Goal: Task Accomplishment & Management: Manage account settings

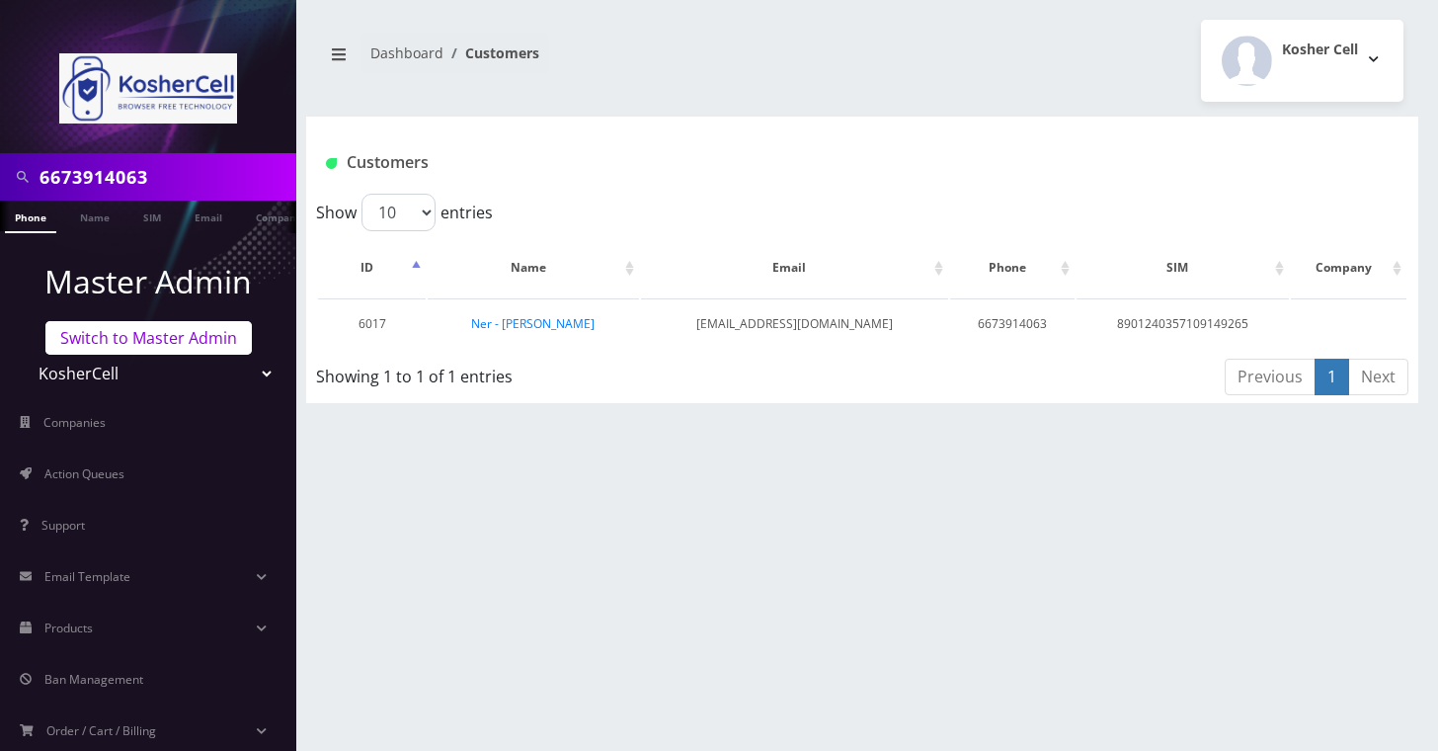
click at [106, 346] on link "Switch to Master Admin" at bounding box center [148, 338] width 206 height 34
click at [122, 342] on link "Switch to Master Admin" at bounding box center [148, 338] width 206 height 34
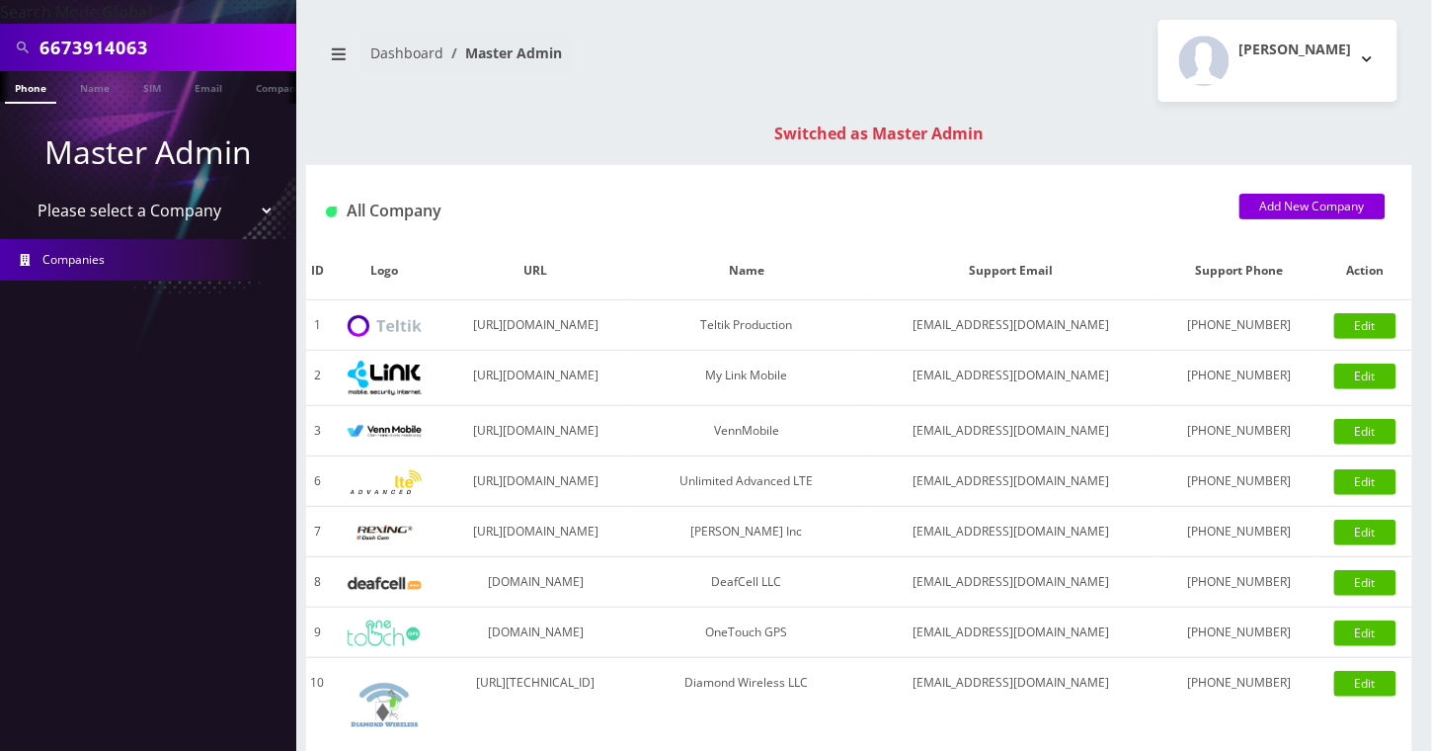
click at [128, 45] on input "6673914063" at bounding box center [166, 48] width 252 height 38
paste input "[PERSON_NAME]"
type input "[PERSON_NAME]"
click at [93, 91] on link "Name" at bounding box center [94, 87] width 49 height 33
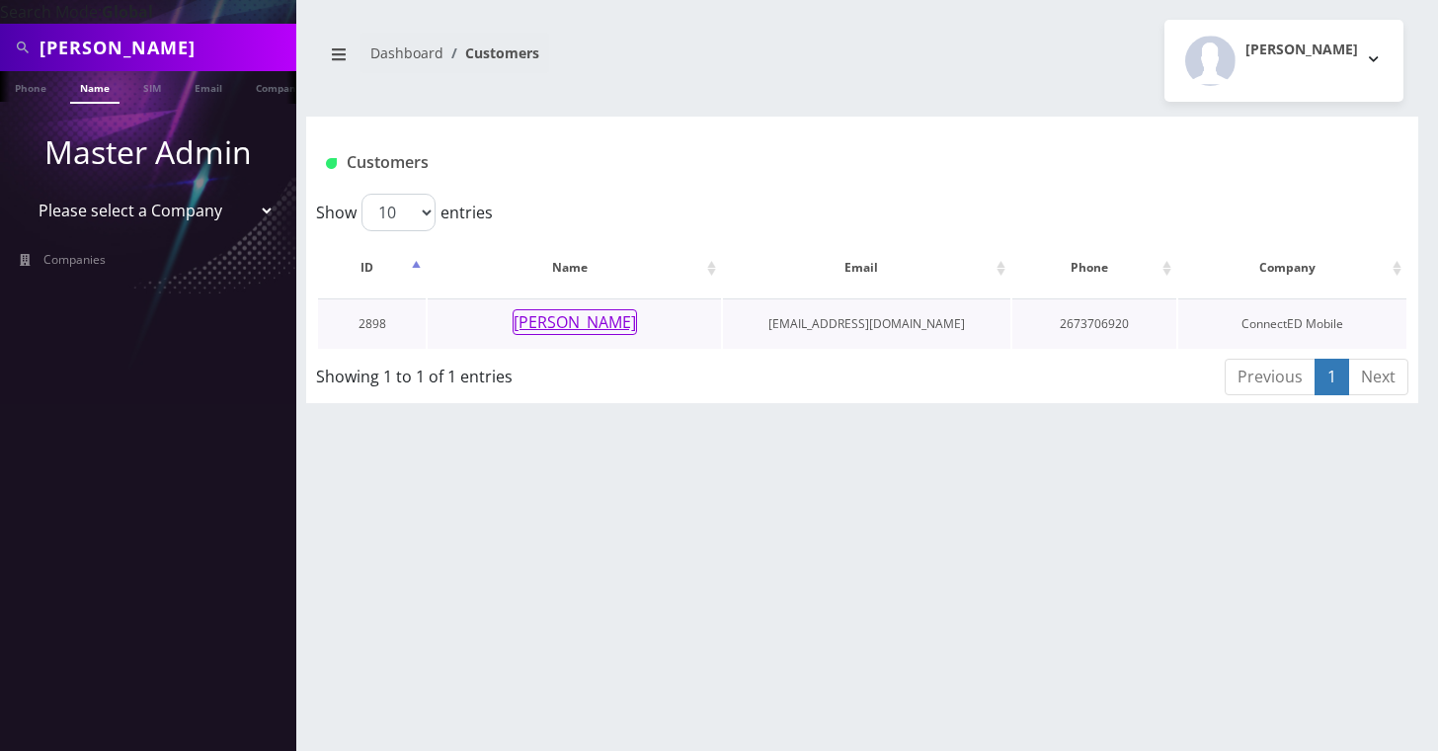
click at [575, 314] on button "[PERSON_NAME]" at bounding box center [575, 322] width 124 height 26
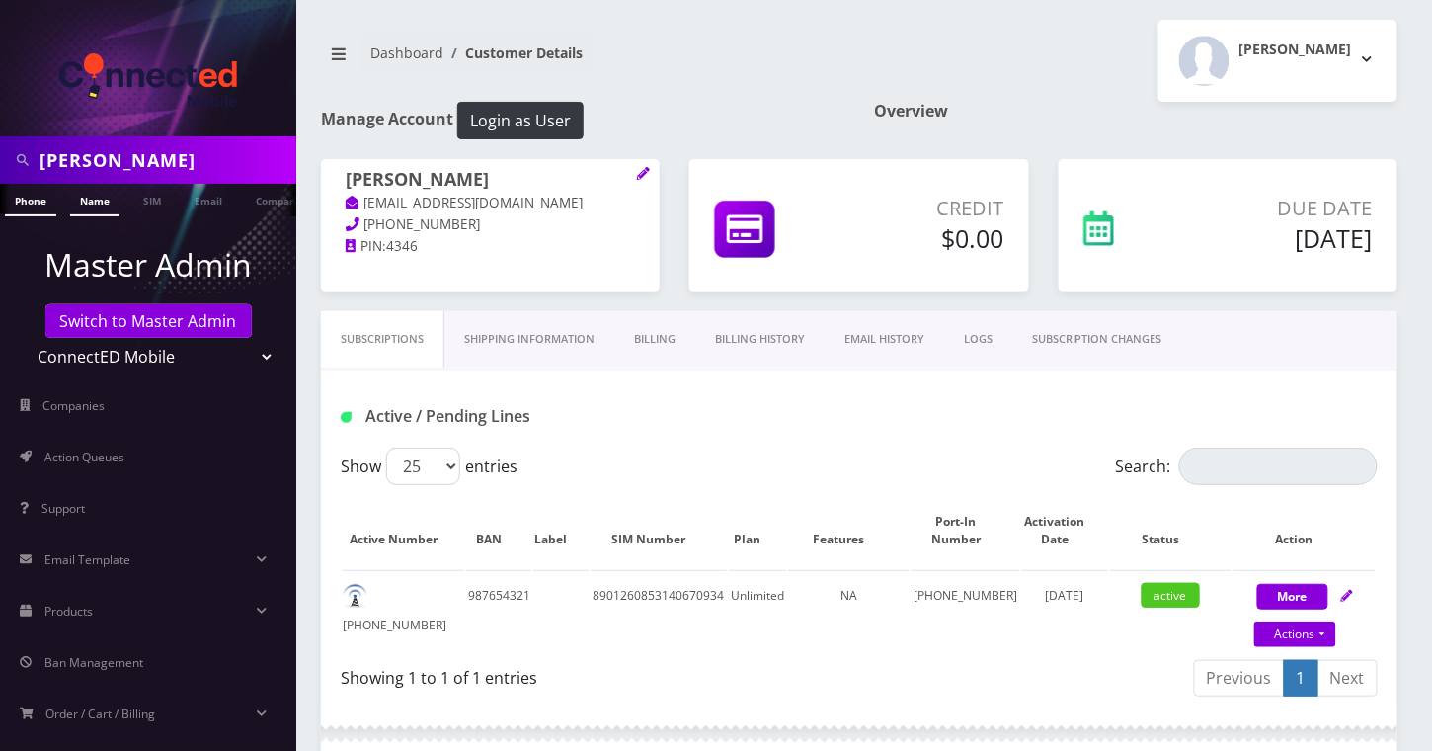
click at [92, 204] on link "Name" at bounding box center [94, 200] width 49 height 33
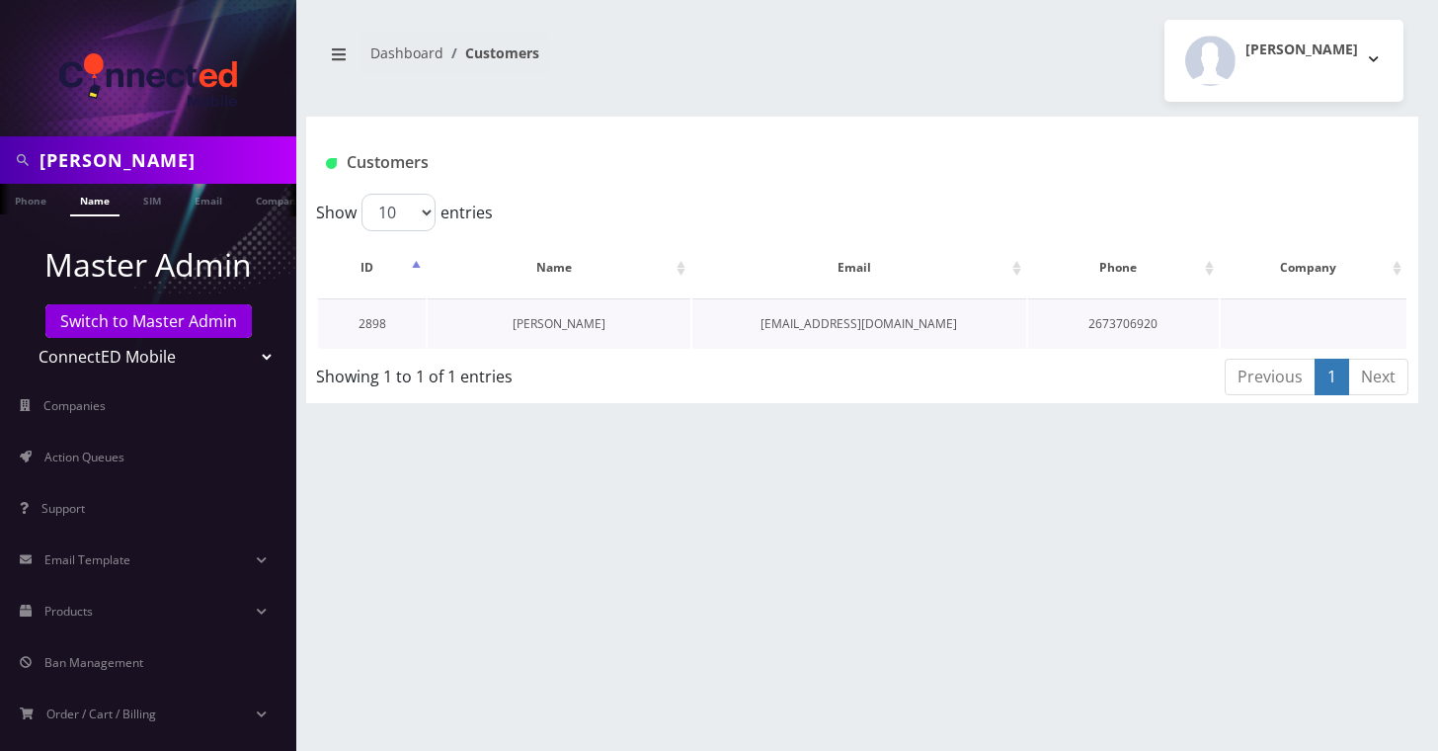
click at [581, 322] on link "[PERSON_NAME]" at bounding box center [559, 323] width 93 height 17
click at [559, 324] on link "[PERSON_NAME]" at bounding box center [559, 323] width 93 height 17
click at [549, 322] on link "[PERSON_NAME]" at bounding box center [559, 323] width 93 height 17
click at [591, 322] on link "[PERSON_NAME]" at bounding box center [559, 323] width 93 height 17
click at [563, 324] on link "[PERSON_NAME]" at bounding box center [559, 323] width 93 height 17
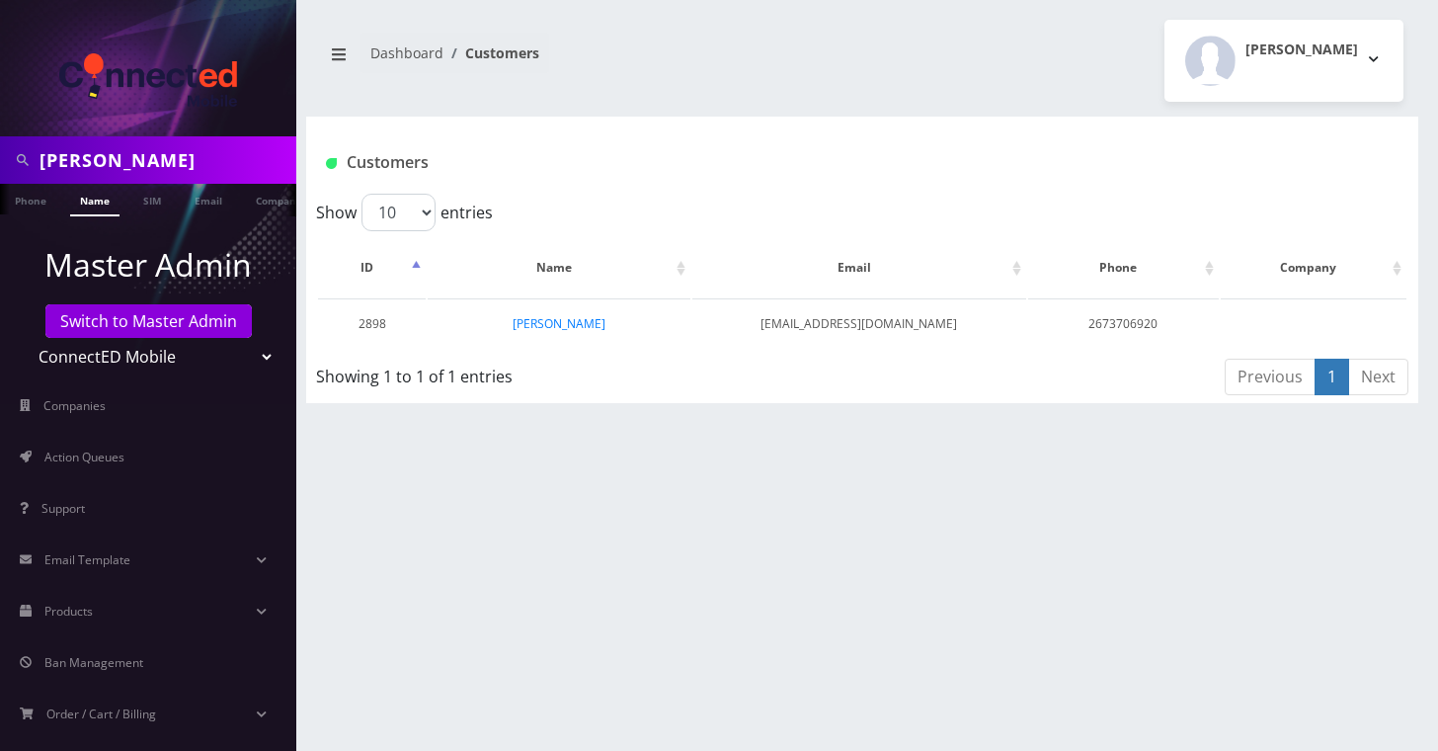
click at [769, 480] on div "Ayodele Ogunnusi Phone Name SIM Email Company Customer Dashboard Customers Andi…" at bounding box center [862, 375] width 1152 height 751
click at [585, 315] on link "[PERSON_NAME]" at bounding box center [559, 323] width 93 height 17
click at [594, 326] on link "[PERSON_NAME]" at bounding box center [559, 323] width 93 height 17
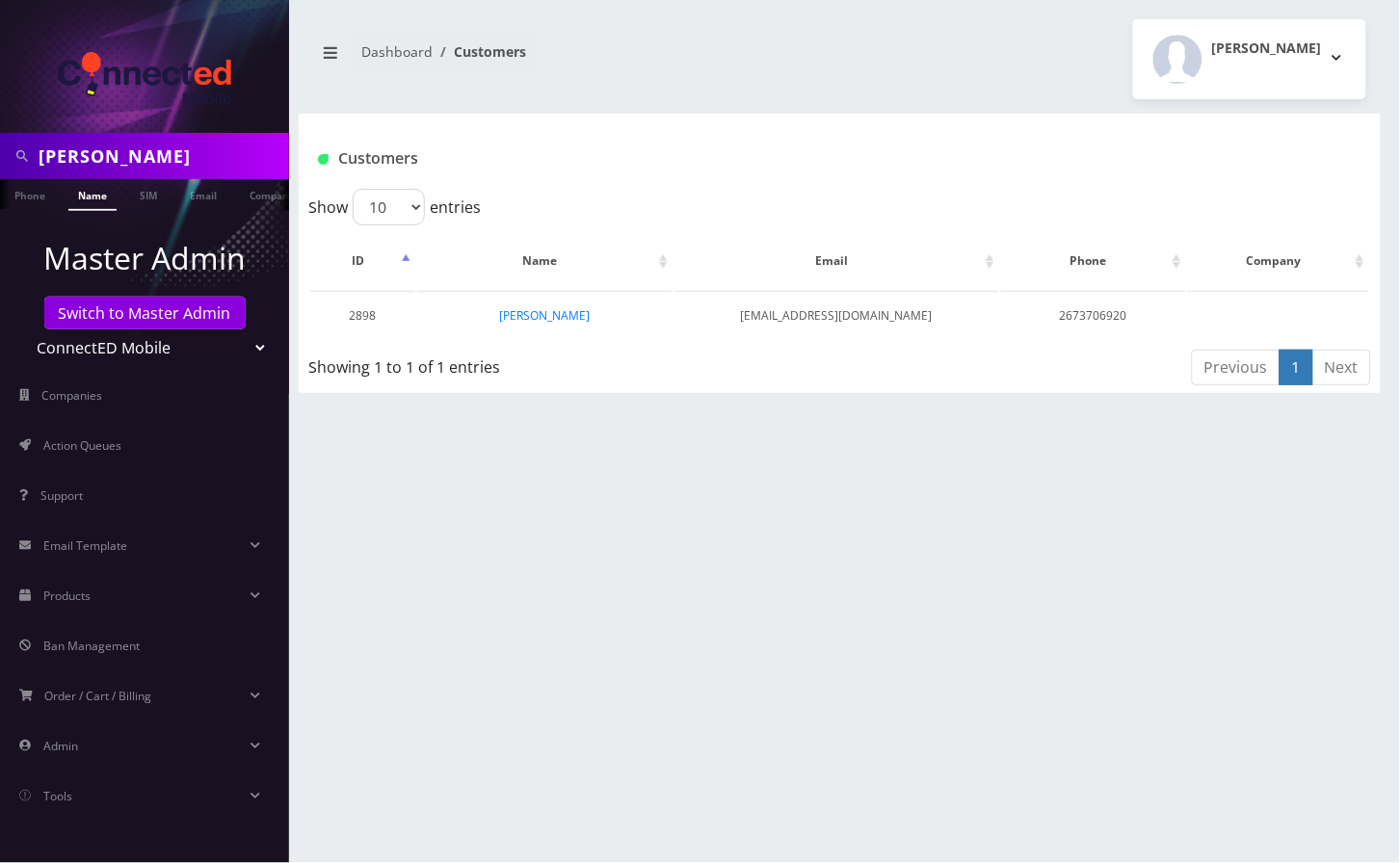
click at [495, 557] on div "Ayodele Ogunnusi Phone Name SIM Email Company Customer Dashboard Customers Andi…" at bounding box center [839, 431] width 1121 height 863
click at [564, 317] on link "[PERSON_NAME]" at bounding box center [544, 315] width 91 height 17
click at [565, 312] on link "[PERSON_NAME]" at bounding box center [544, 315] width 91 height 17
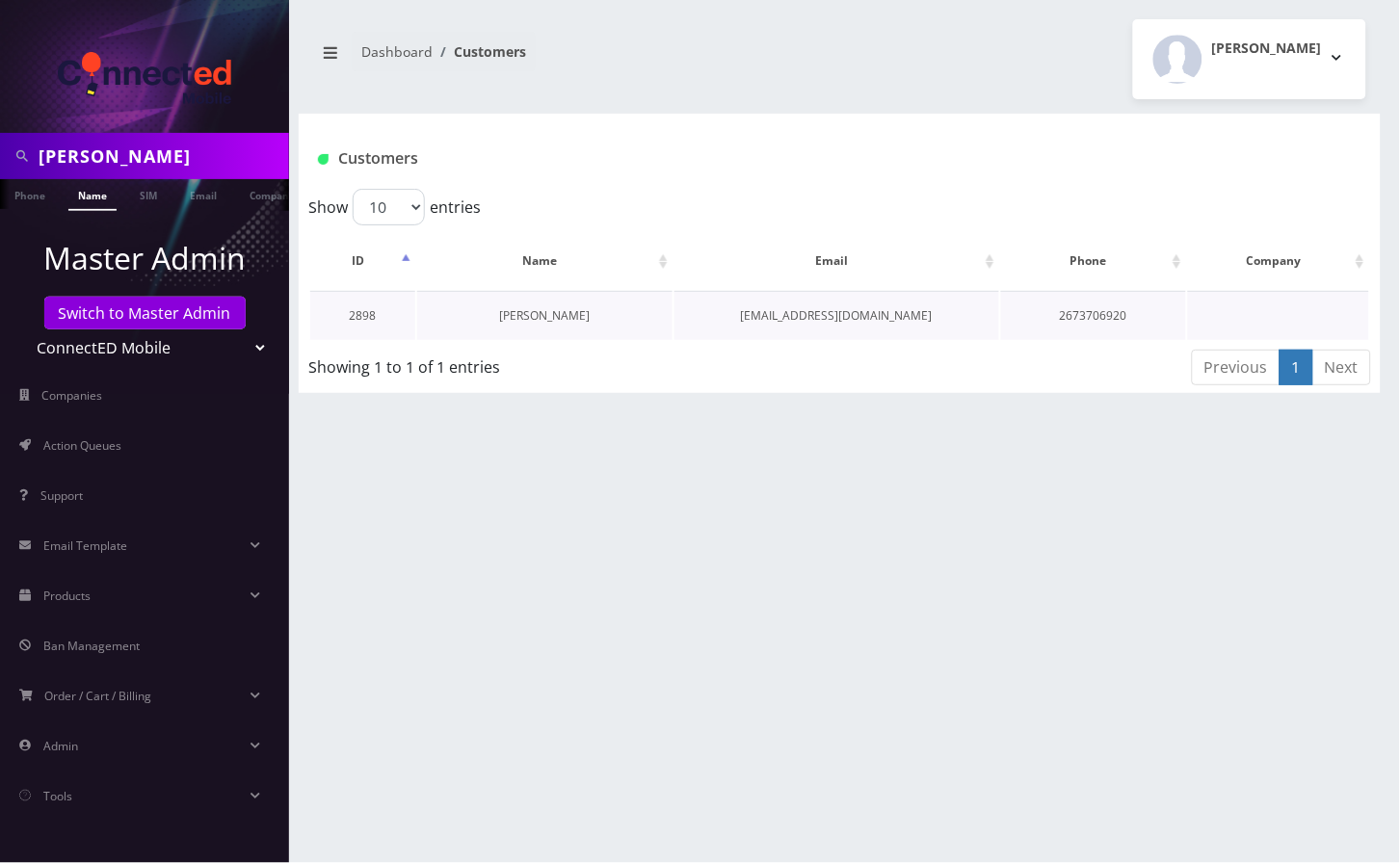
click at [565, 312] on link "[PERSON_NAME]" at bounding box center [544, 315] width 91 height 17
click at [19, 193] on li at bounding box center [10, 199] width 20 height 48
click at [31, 198] on link "Phone" at bounding box center [29, 195] width 50 height 32
click at [540, 309] on link "[PERSON_NAME]" at bounding box center [544, 315] width 91 height 17
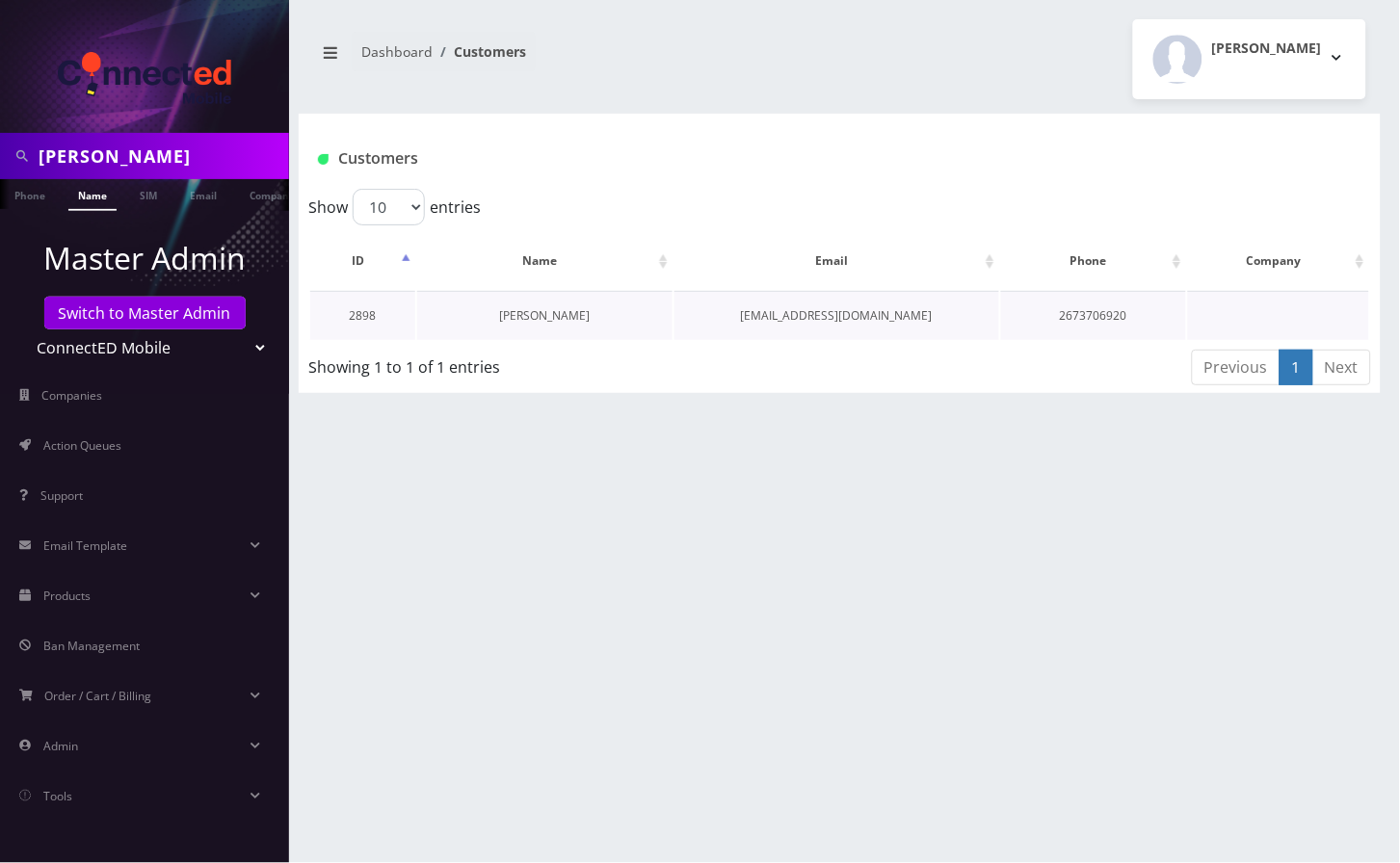
click at [577, 318] on link "[PERSON_NAME]" at bounding box center [544, 315] width 91 height 17
click at [576, 316] on link "[PERSON_NAME]" at bounding box center [544, 315] width 91 height 17
click at [574, 308] on link "[PERSON_NAME]" at bounding box center [544, 315] width 91 height 17
click at [572, 314] on link "[PERSON_NAME]" at bounding box center [544, 315] width 91 height 17
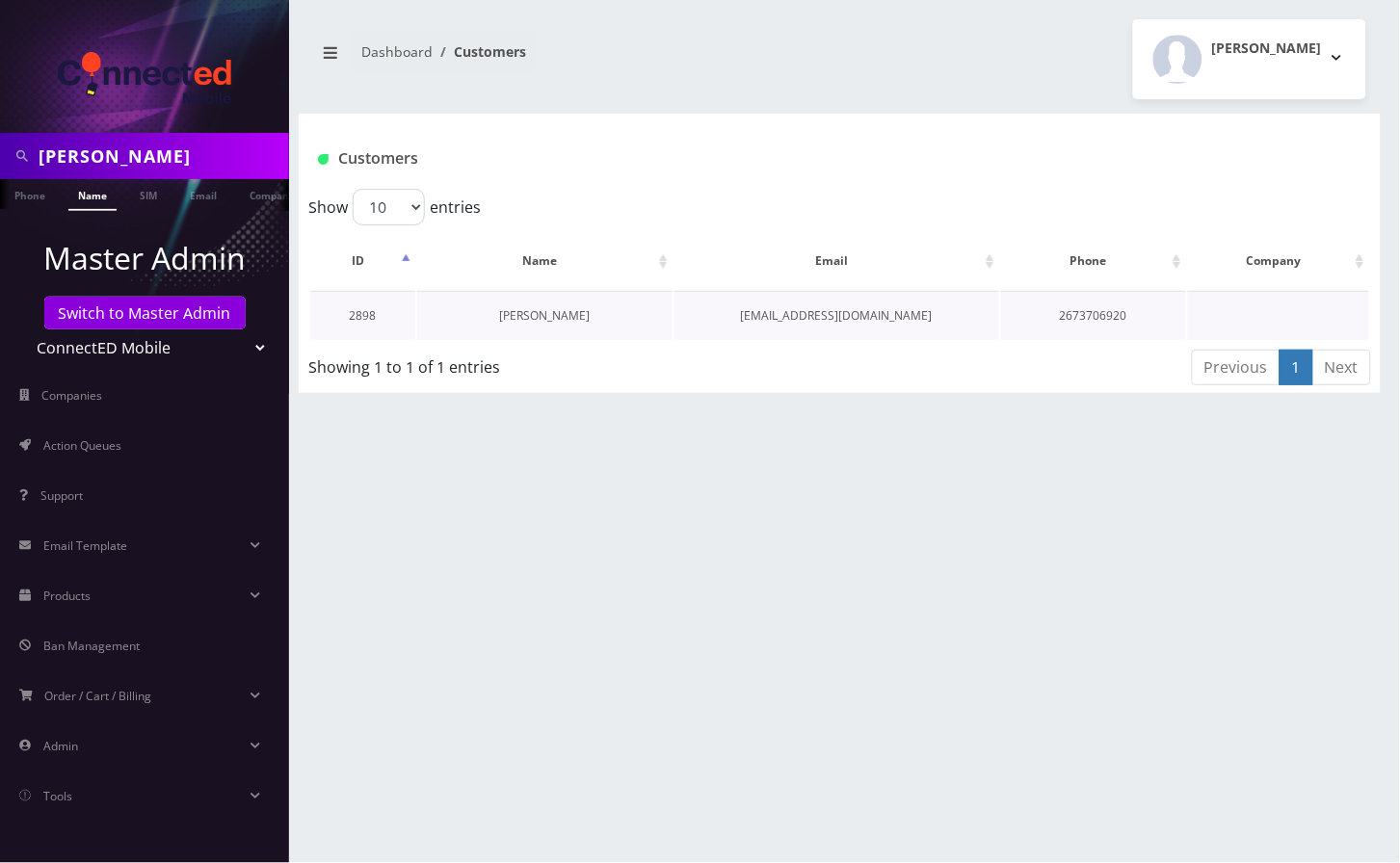
click at [572, 314] on link "[PERSON_NAME]" at bounding box center [544, 315] width 91 height 17
click at [557, 428] on div "Ayodele Ogunnusi Phone Name SIM Email Company Customer Dashboard Customers Andi…" at bounding box center [839, 431] width 1121 height 863
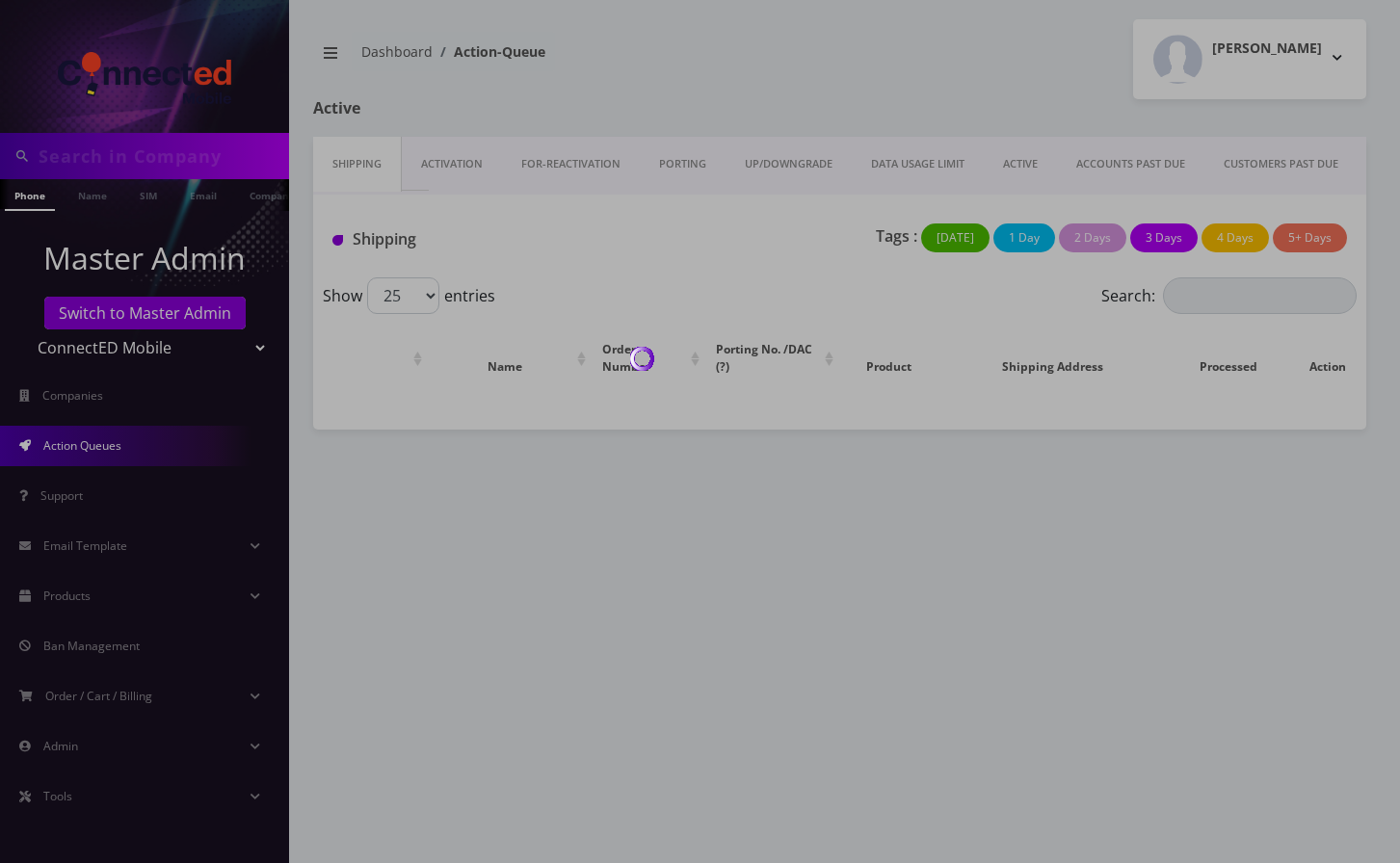
type input "[PERSON_NAME]"
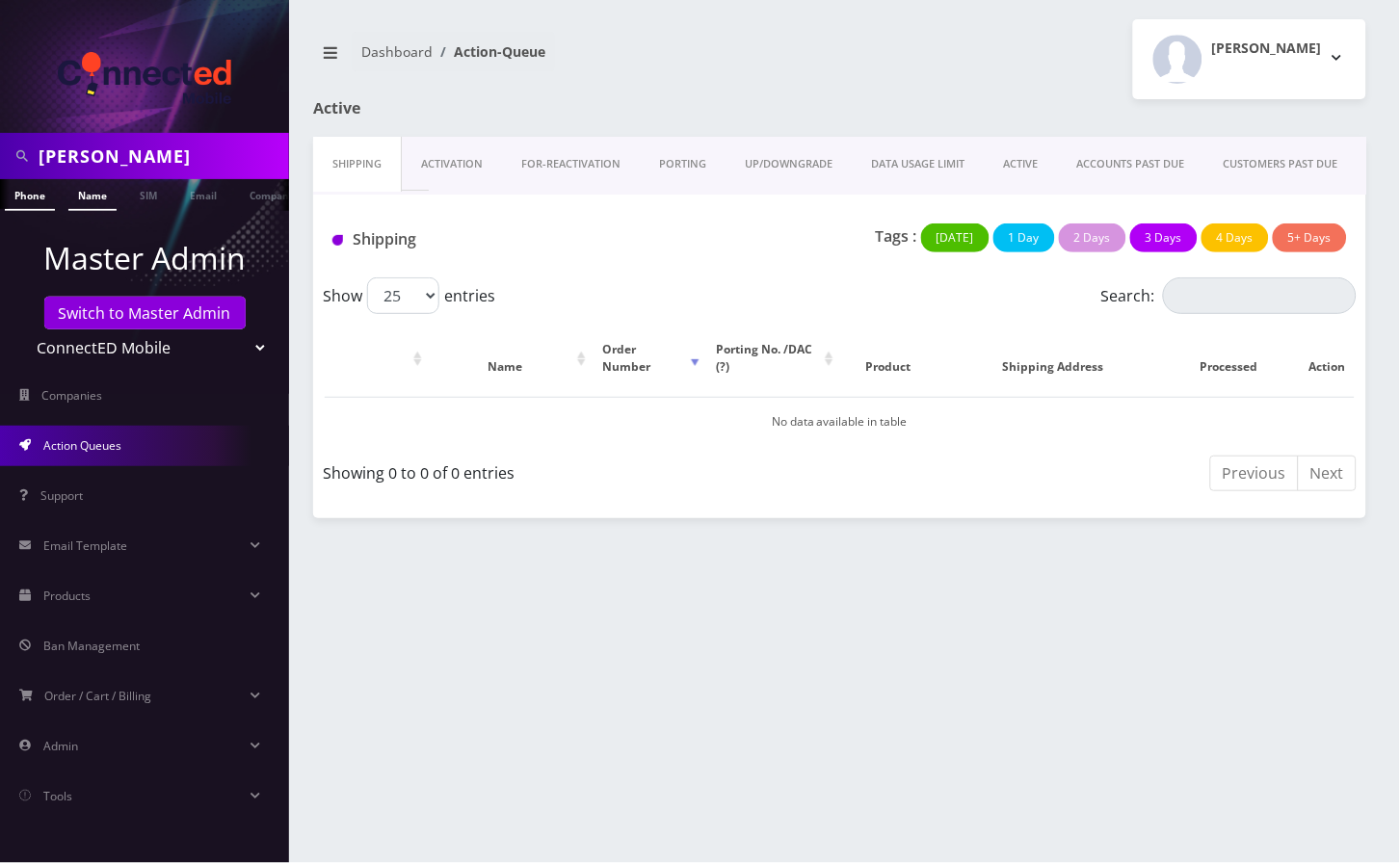
click at [91, 200] on link "Name" at bounding box center [92, 195] width 48 height 32
click at [104, 200] on link "Name" at bounding box center [92, 195] width 48 height 32
click at [89, 199] on link "Name" at bounding box center [92, 195] width 48 height 32
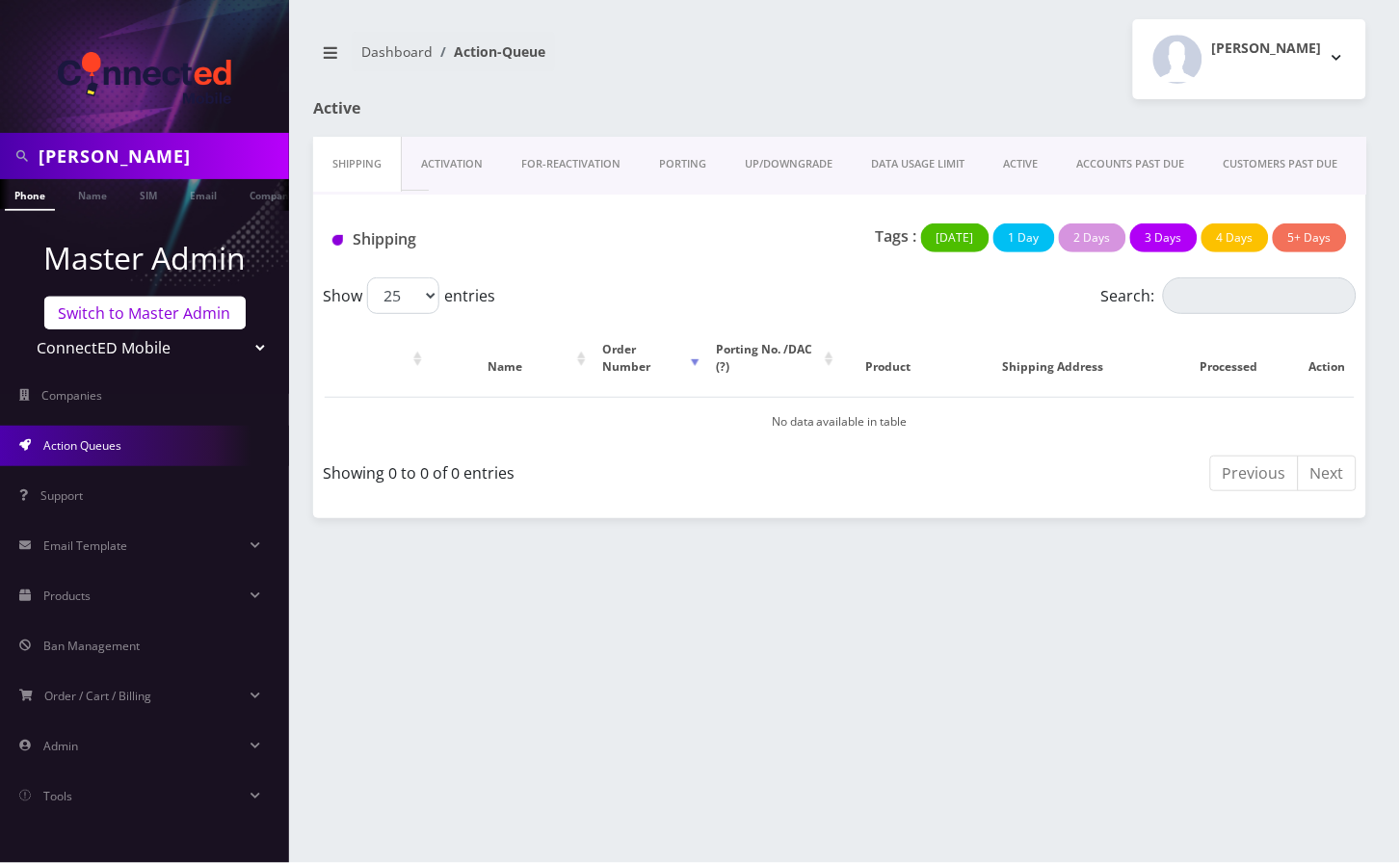
click at [133, 316] on link "Switch to Master Admin" at bounding box center [144, 313] width 201 height 33
click at [106, 153] on input "[PERSON_NAME]" at bounding box center [162, 156] width 246 height 37
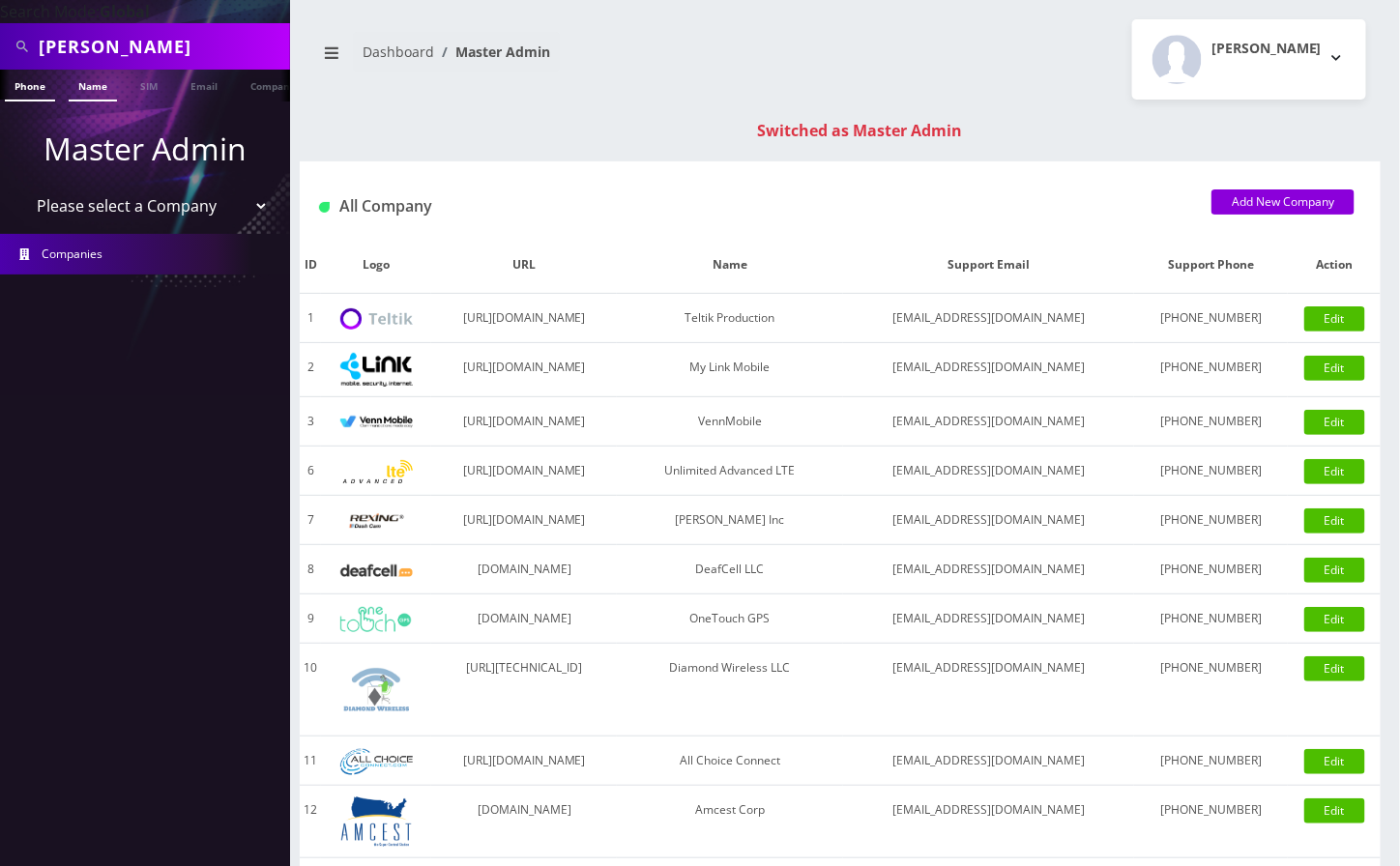
click at [102, 90] on link "Name" at bounding box center [92, 85] width 48 height 32
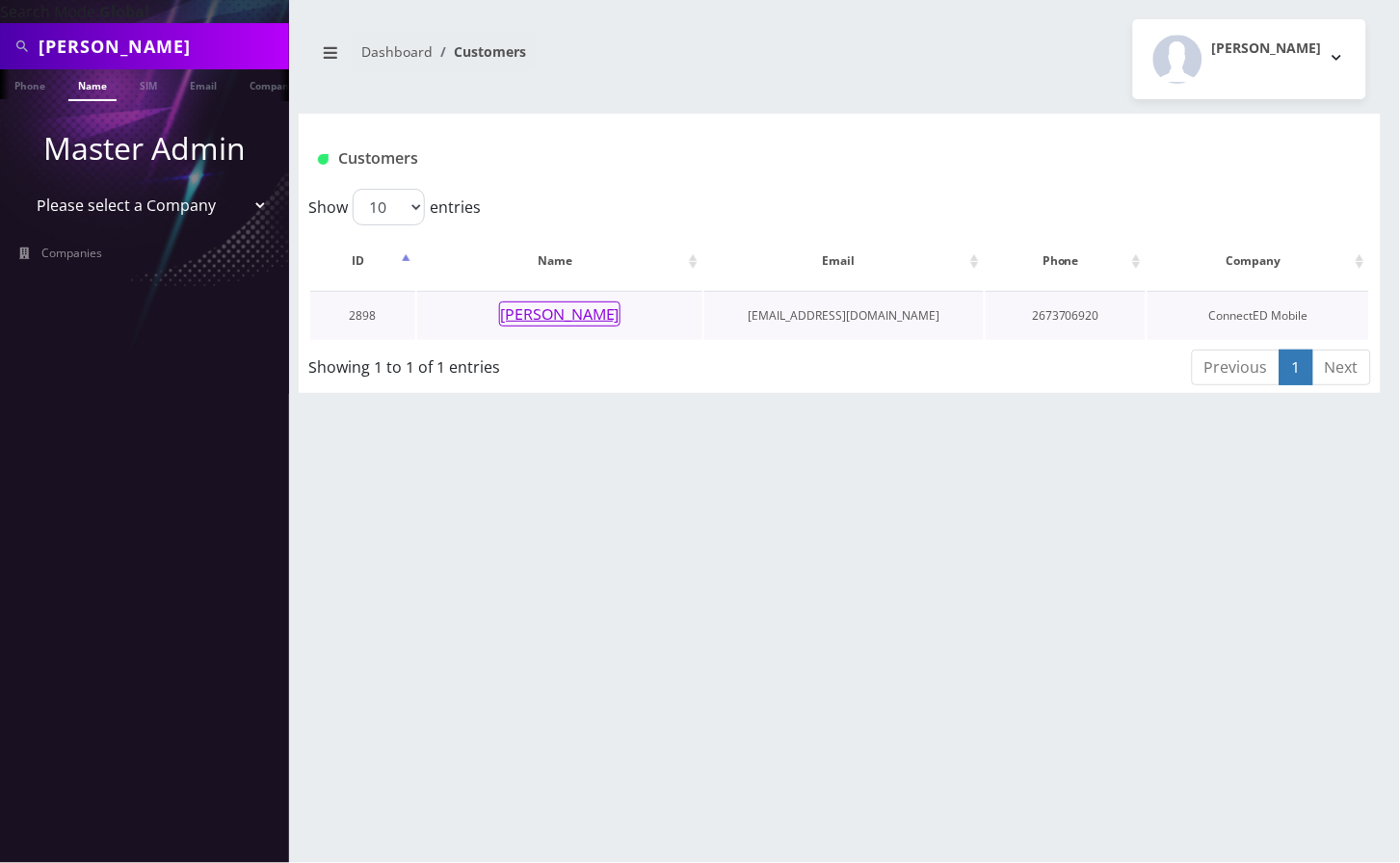
click at [551, 322] on button "[PERSON_NAME]" at bounding box center [560, 314] width 121 height 25
click at [567, 316] on button "[PERSON_NAME]" at bounding box center [560, 314] width 121 height 25
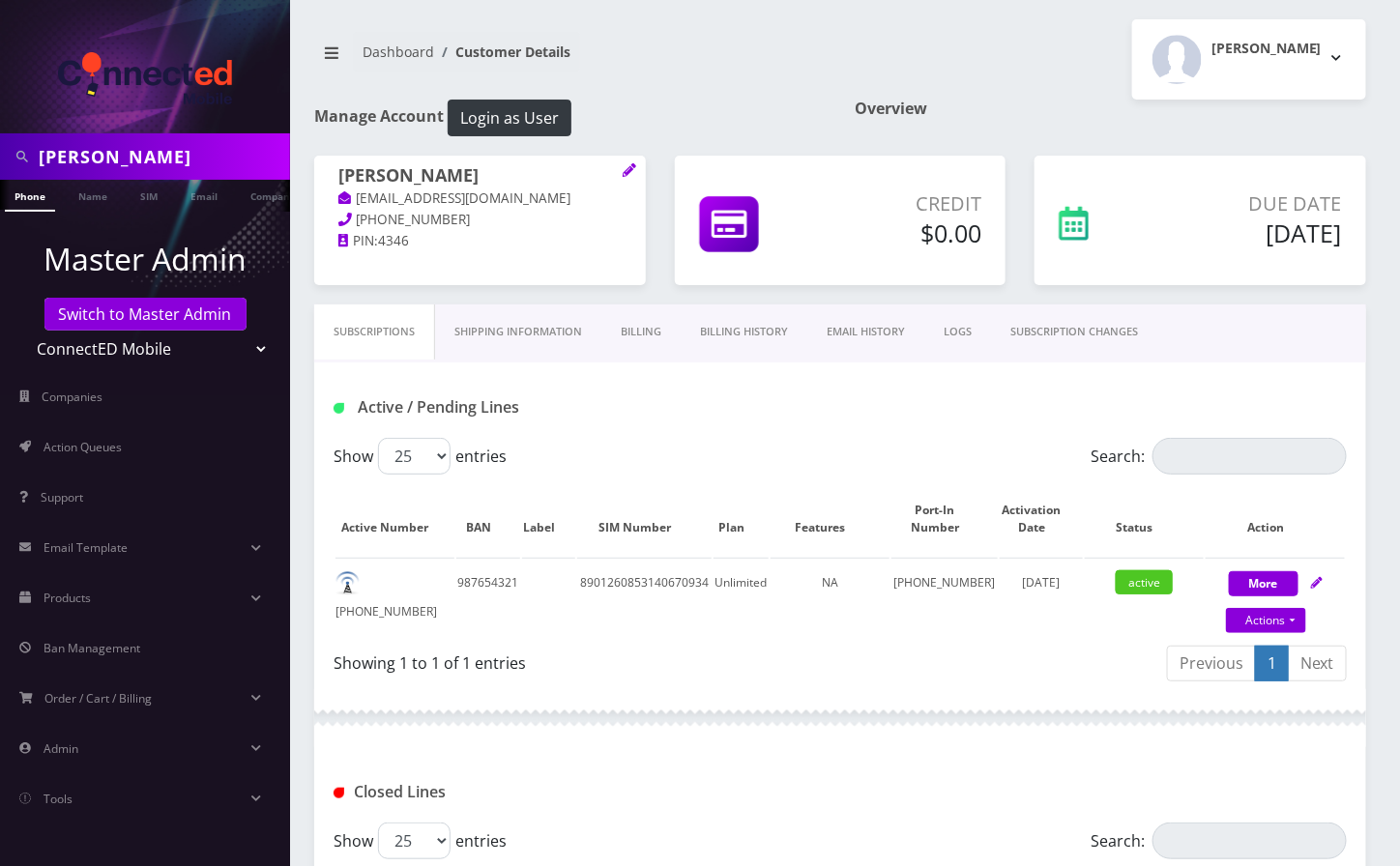
click at [544, 331] on link "Shipping Information" at bounding box center [519, 332] width 166 height 55
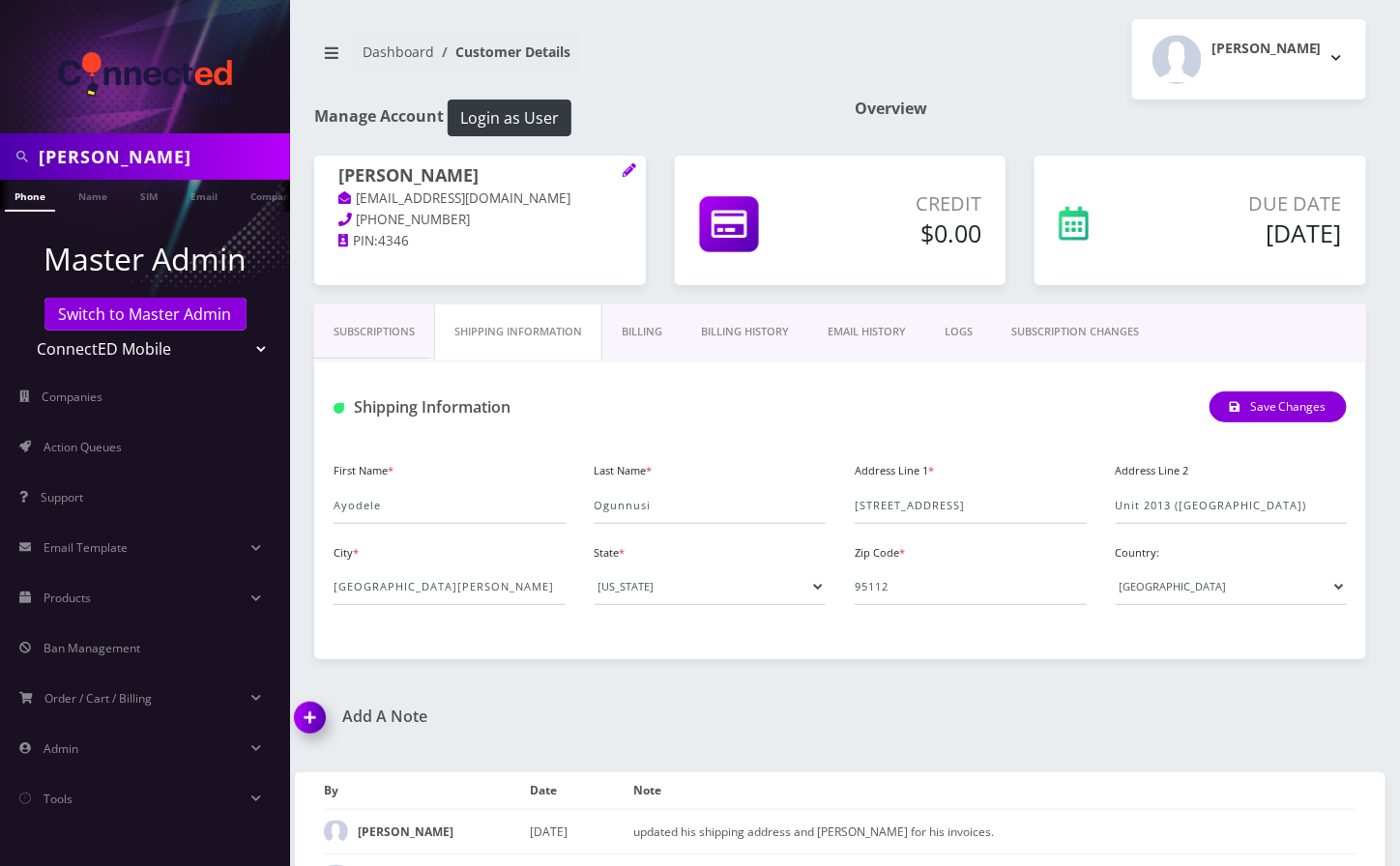
click at [872, 333] on link "EMAIL HISTORY" at bounding box center [867, 332] width 117 height 55
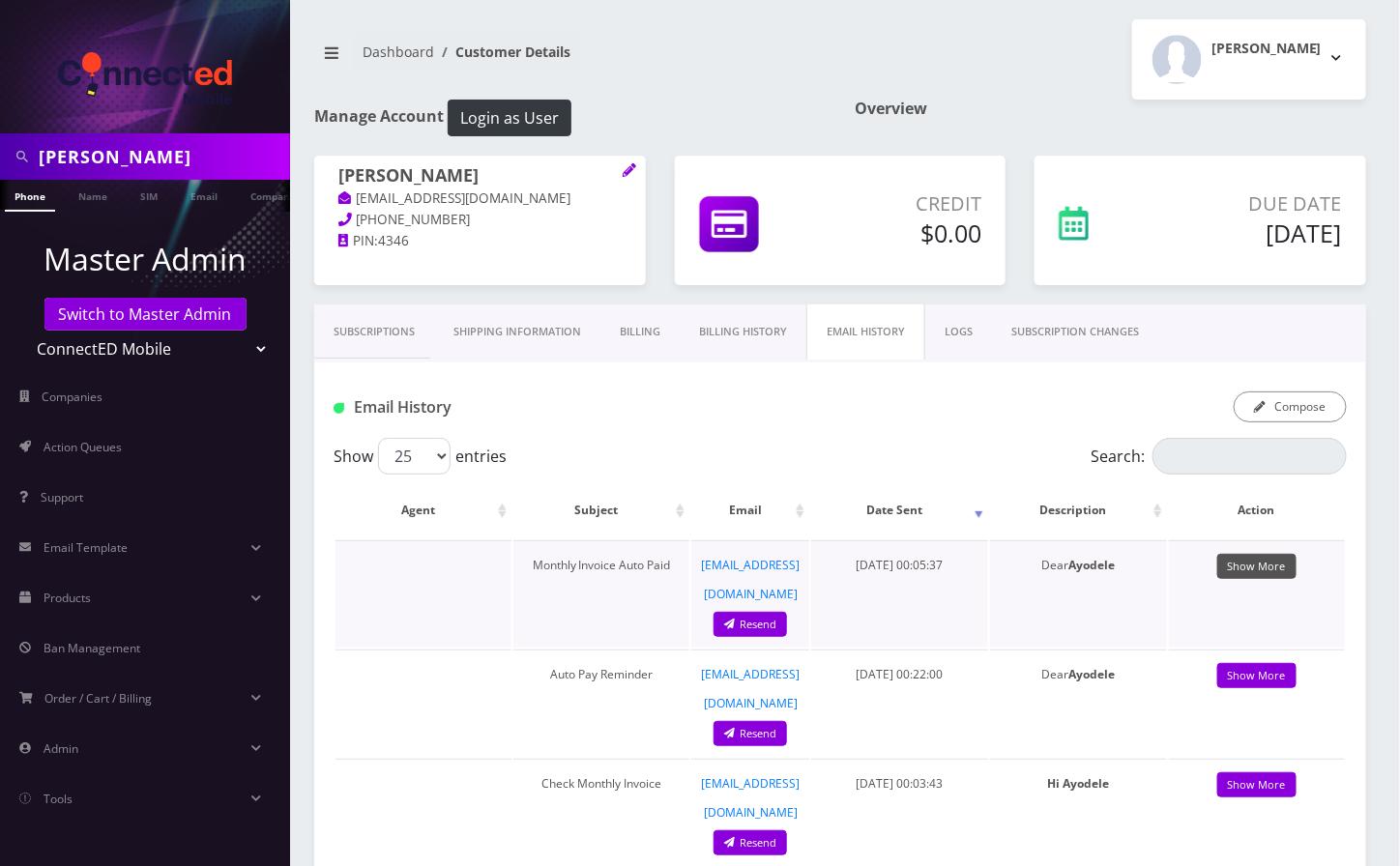
click at [1243, 568] on link "Show More" at bounding box center [1257, 567] width 79 height 26
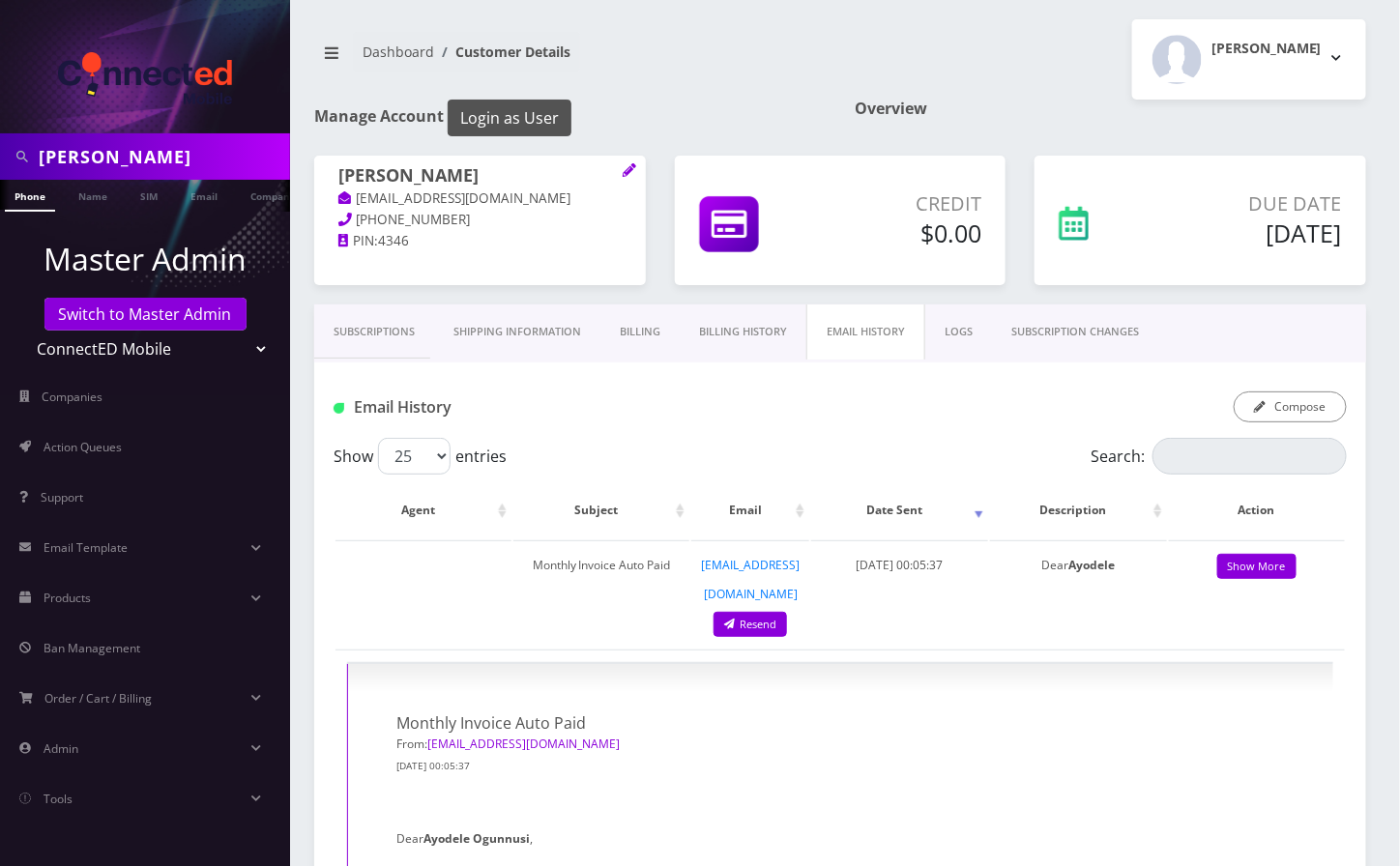
click at [523, 119] on button "Login as User" at bounding box center [509, 118] width 123 height 37
click at [722, 333] on link "Billing History" at bounding box center [742, 332] width 126 height 55
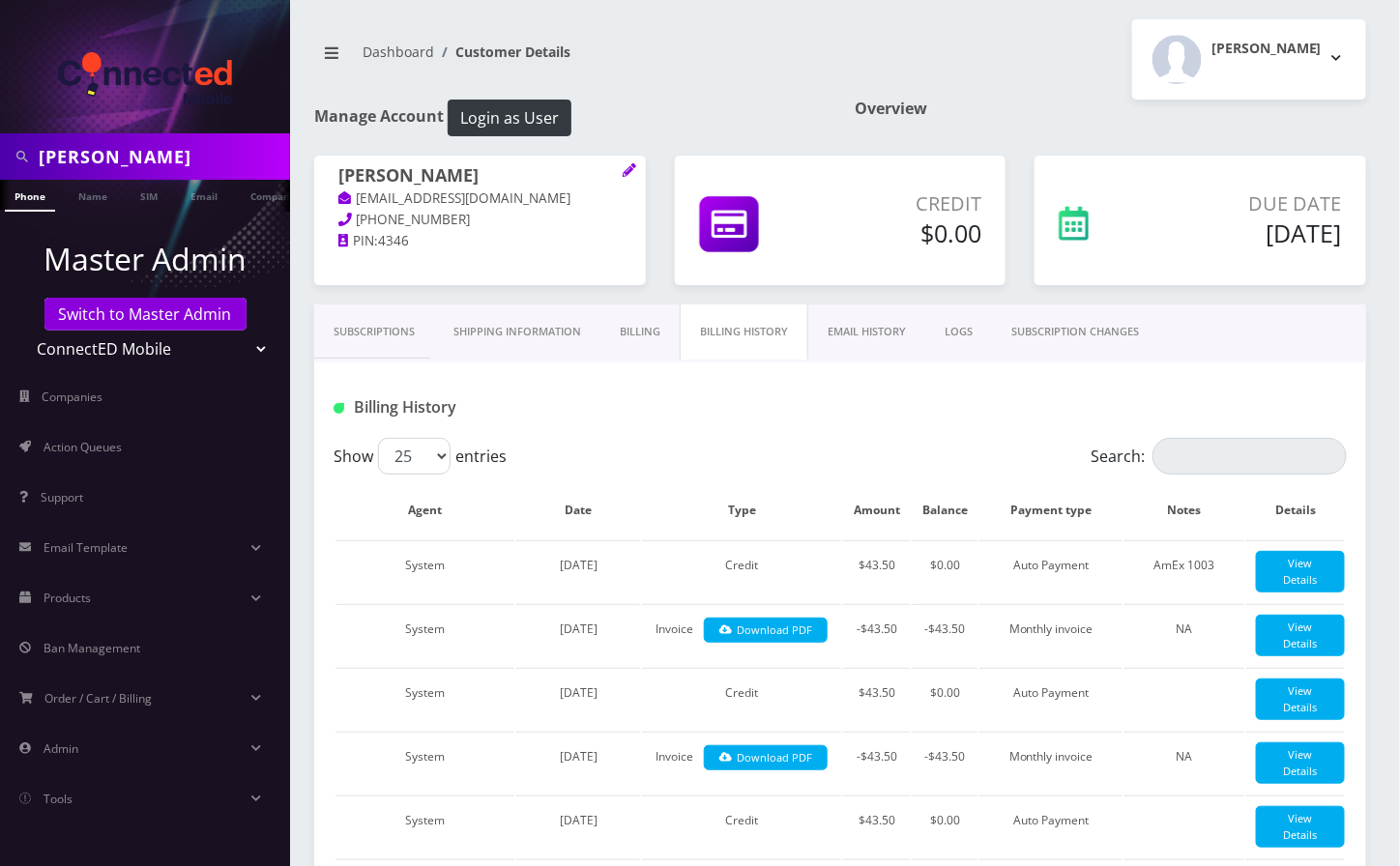
click at [529, 332] on link "Shipping Information" at bounding box center [518, 332] width 166 height 55
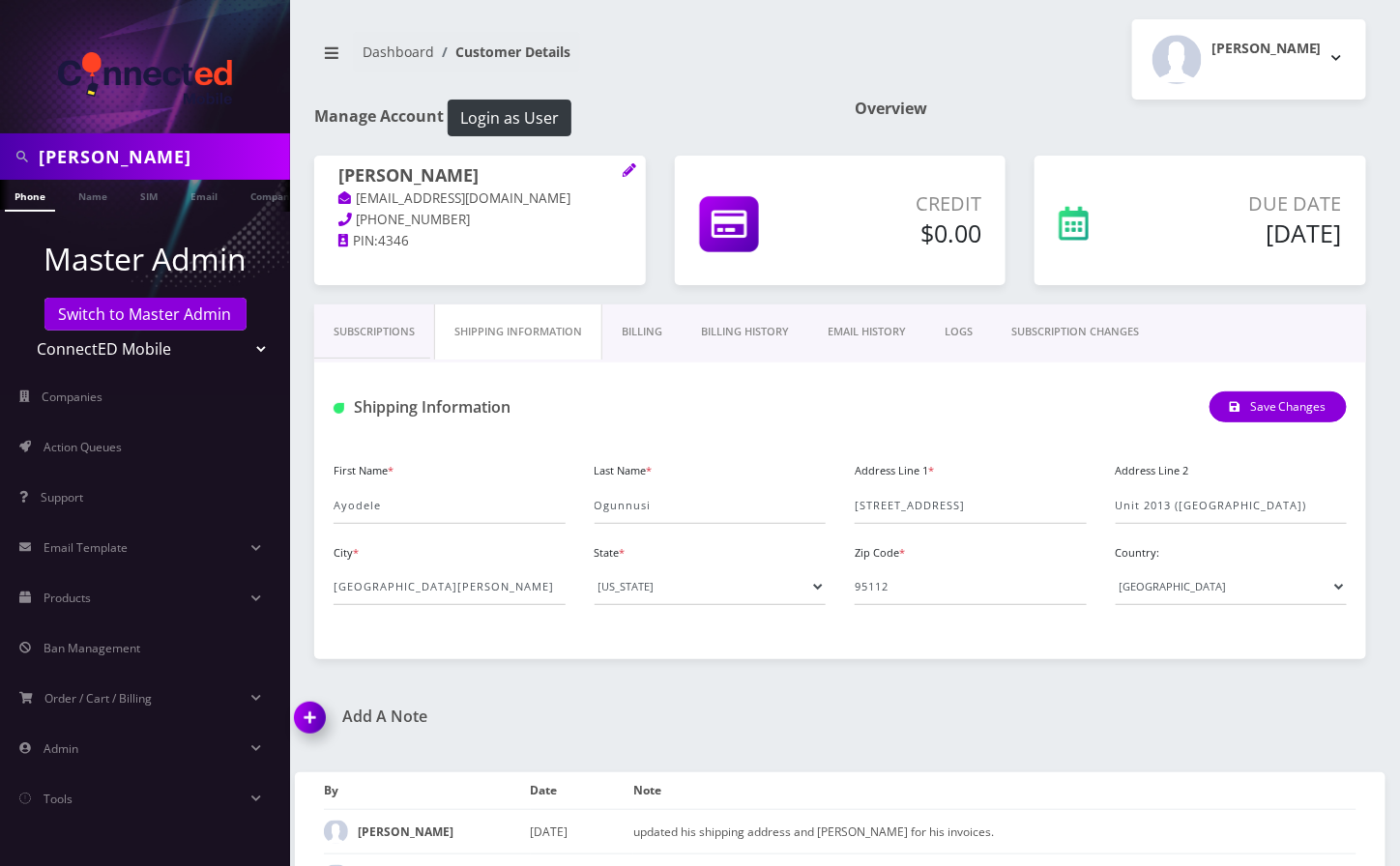
click at [860, 393] on div "Save Changes" at bounding box center [1014, 407] width 695 height 32
click at [994, 516] on input "28 N 4th Street" at bounding box center [970, 506] width 232 height 37
click at [1140, 510] on input "Unit 2013 (West Tower)" at bounding box center [1232, 506] width 232 height 37
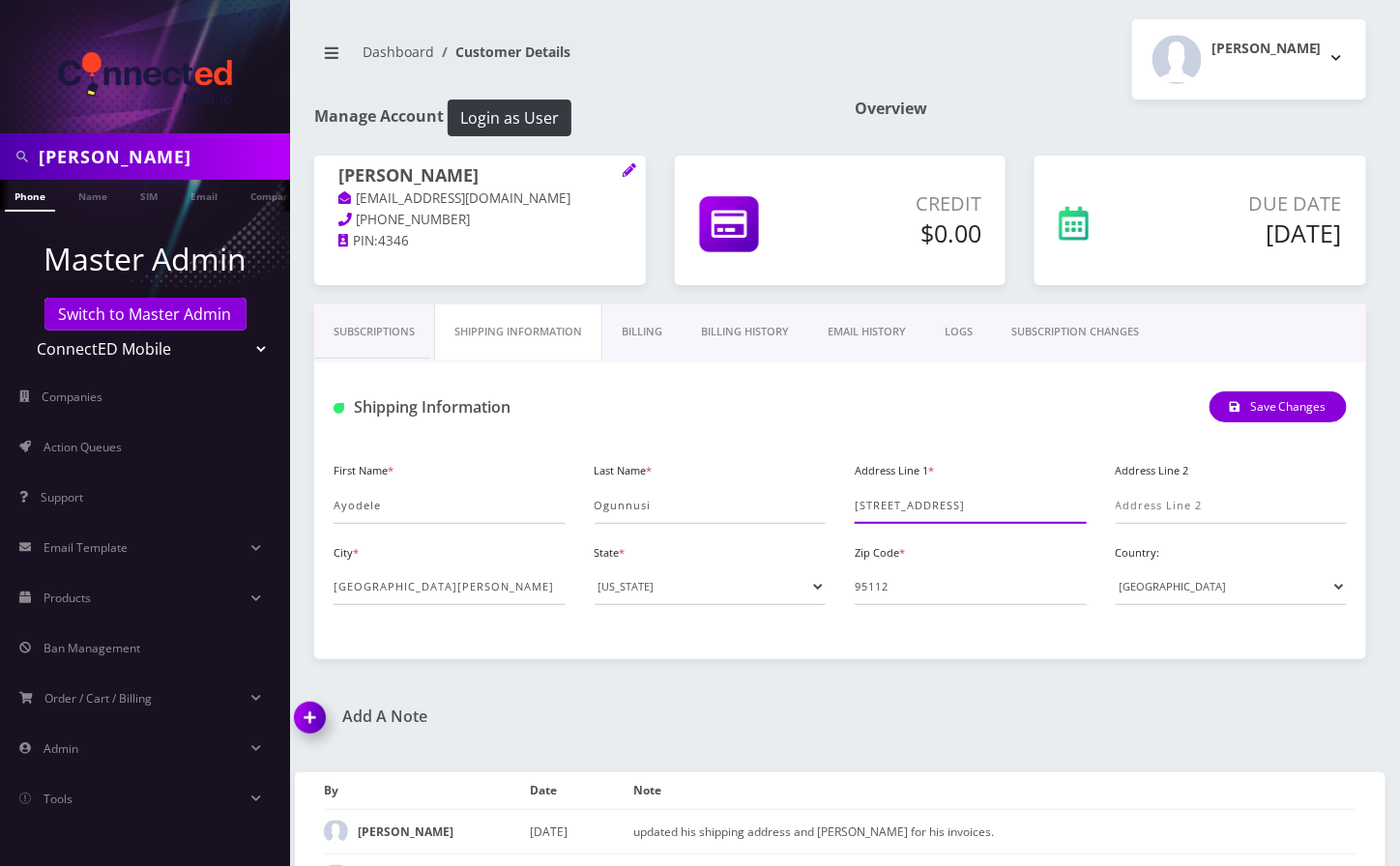
click at [992, 508] on input "28 N 4th Street" at bounding box center [970, 506] width 232 height 37
paste input "Unit 2013 (West Tower)"
type input "28 N 4th Street Unit 2013 (West Tower)"
click at [1277, 407] on button "Save Changes" at bounding box center [1279, 407] width 137 height 31
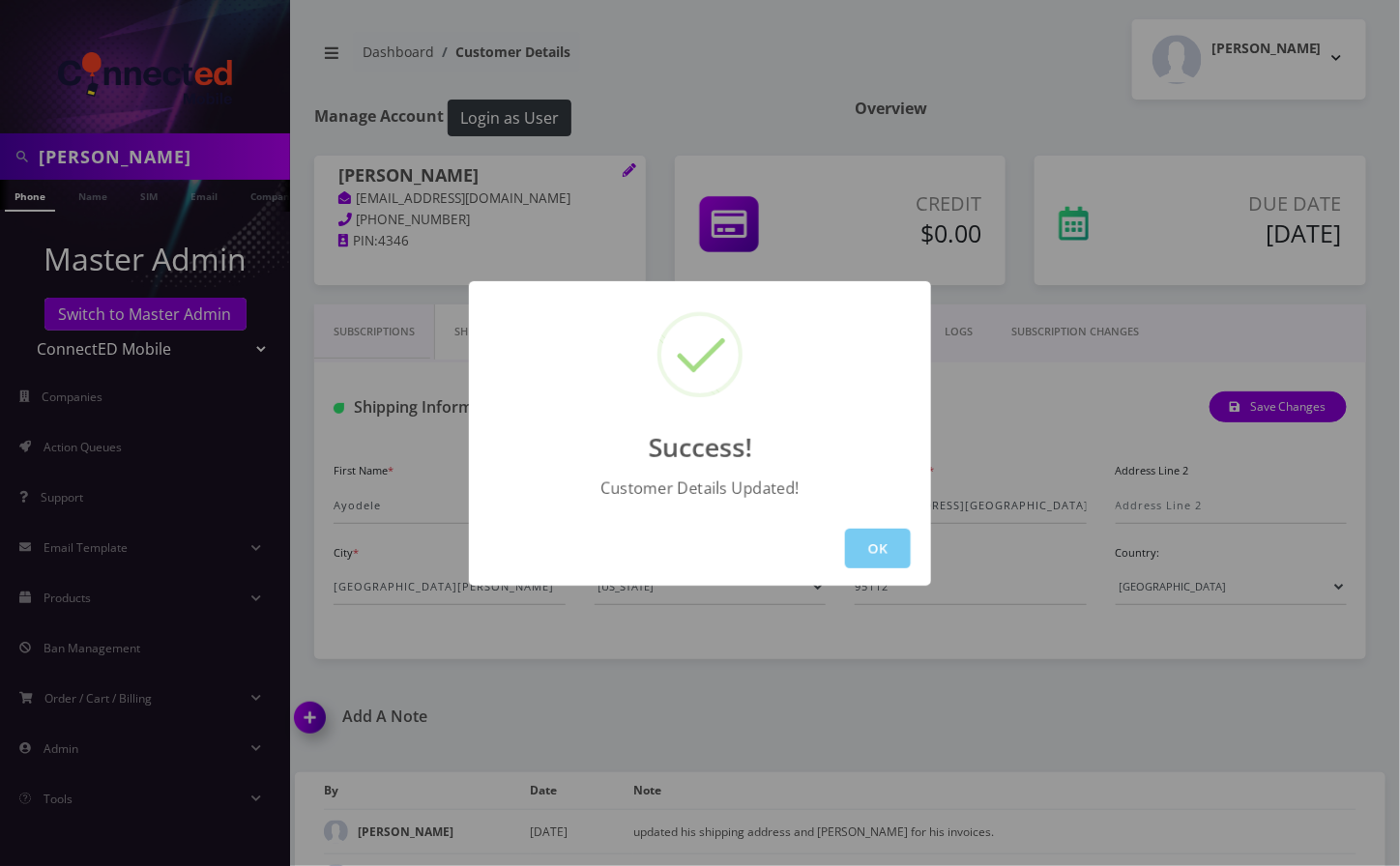
click at [890, 546] on button "OK" at bounding box center [877, 548] width 66 height 40
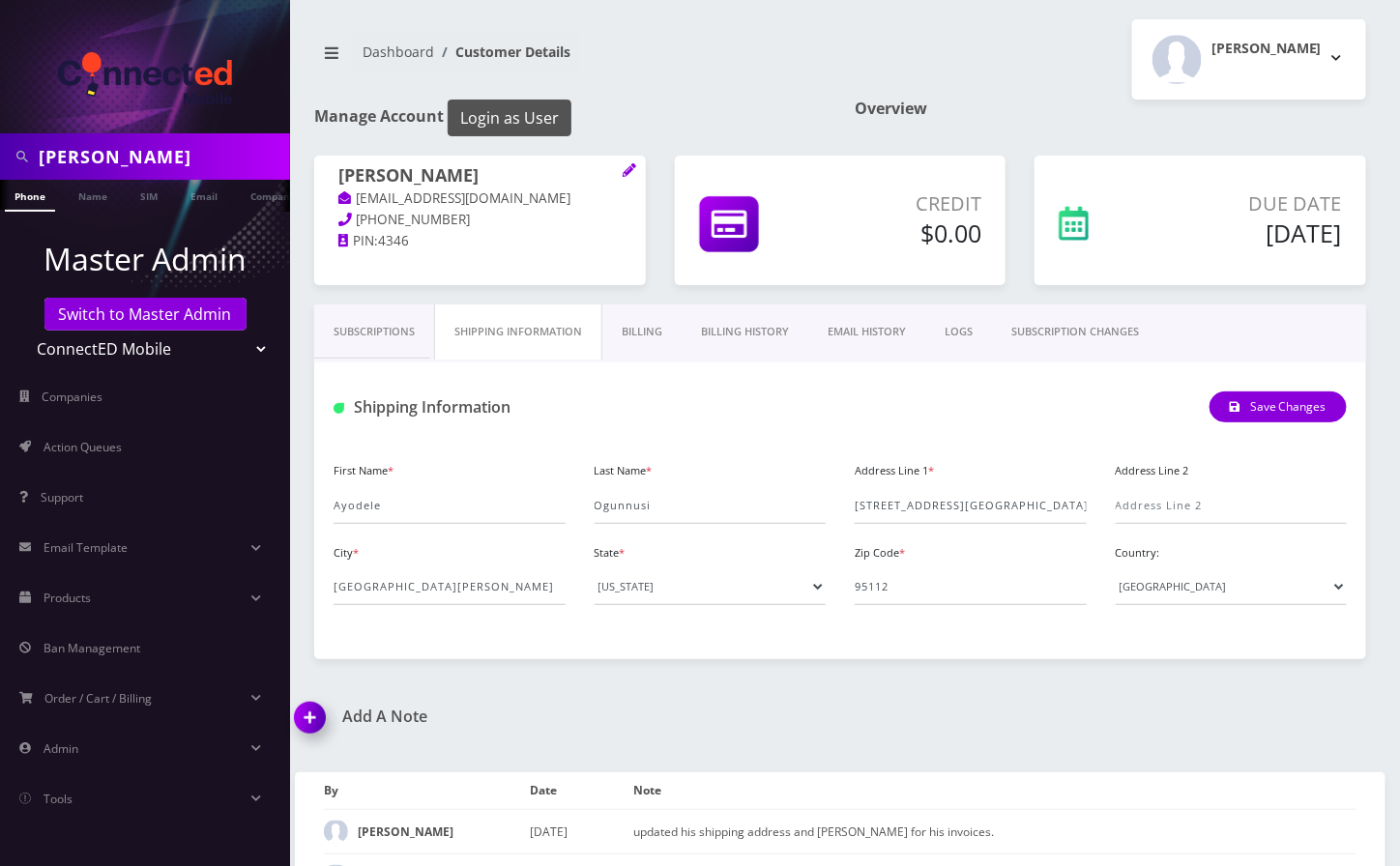
click at [542, 116] on button "Login as User" at bounding box center [509, 118] width 123 height 37
